Goal: Task Accomplishment & Management: Manage account settings

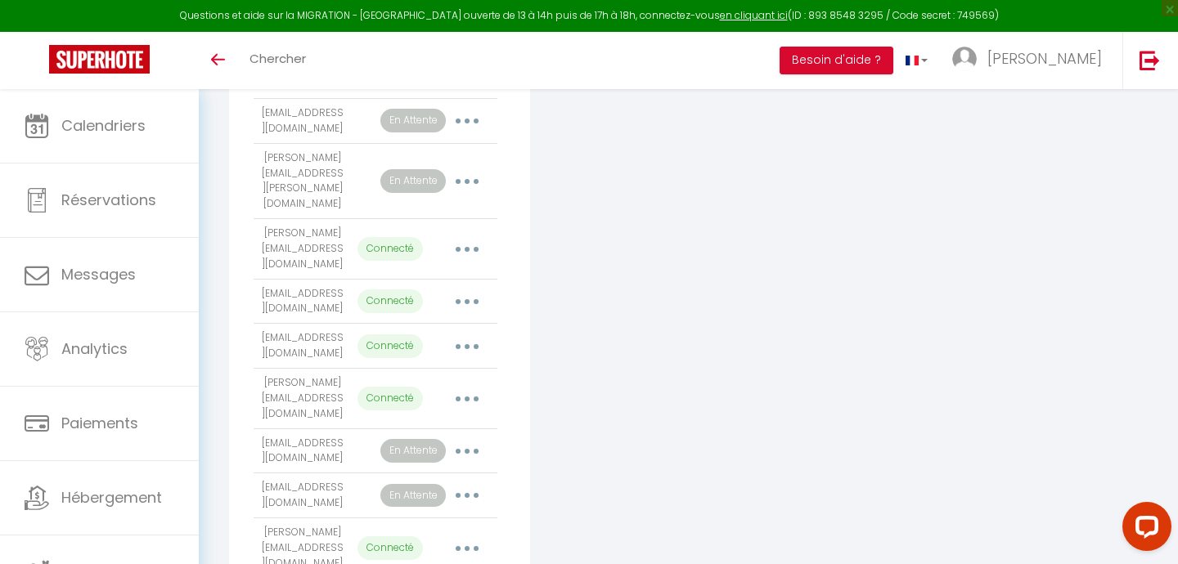
scroll to position [812, 0]
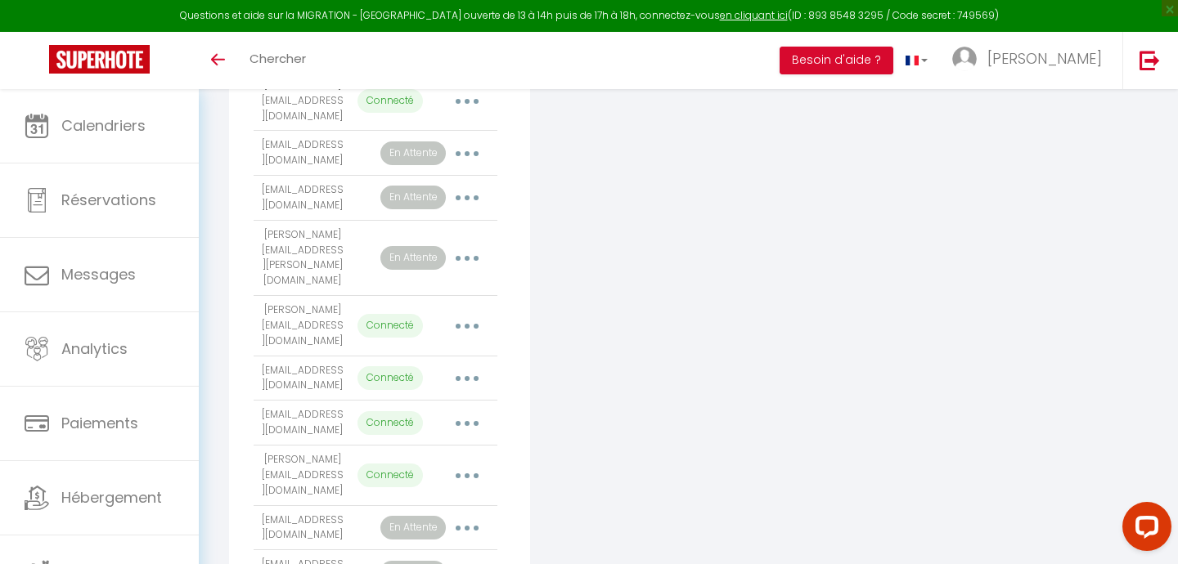
scroll to position [731, 0]
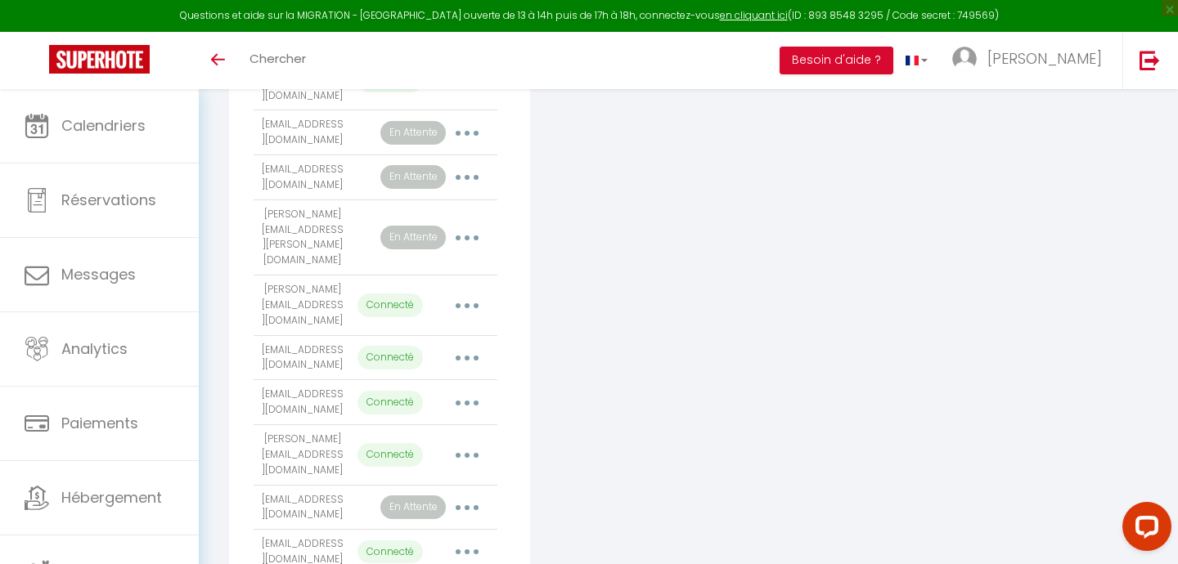
scroll to position [756, 0]
